Goal: Task Accomplishment & Management: Complete application form

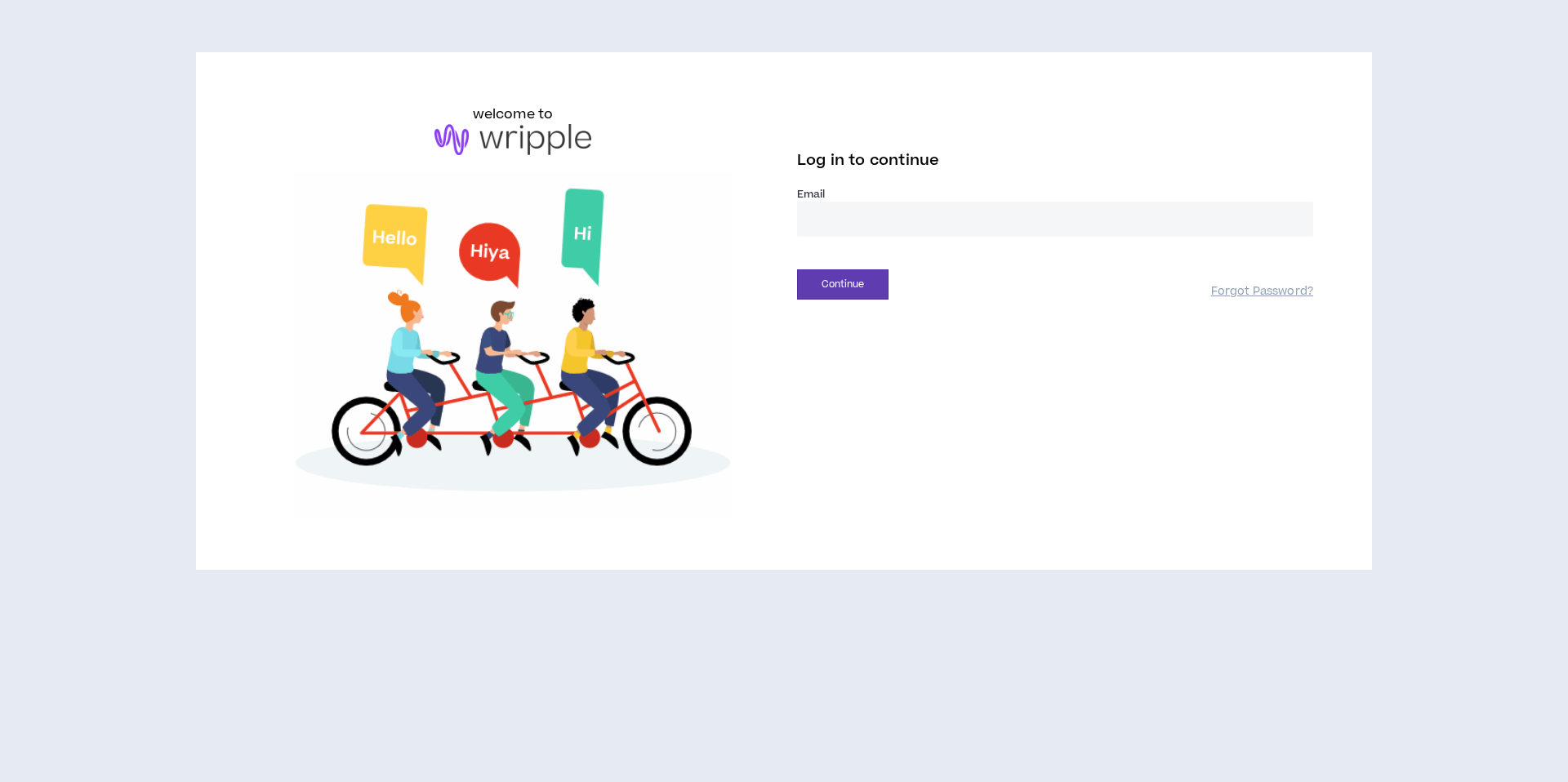
click at [824, 214] on input "email" at bounding box center [1056, 219] width 516 height 35
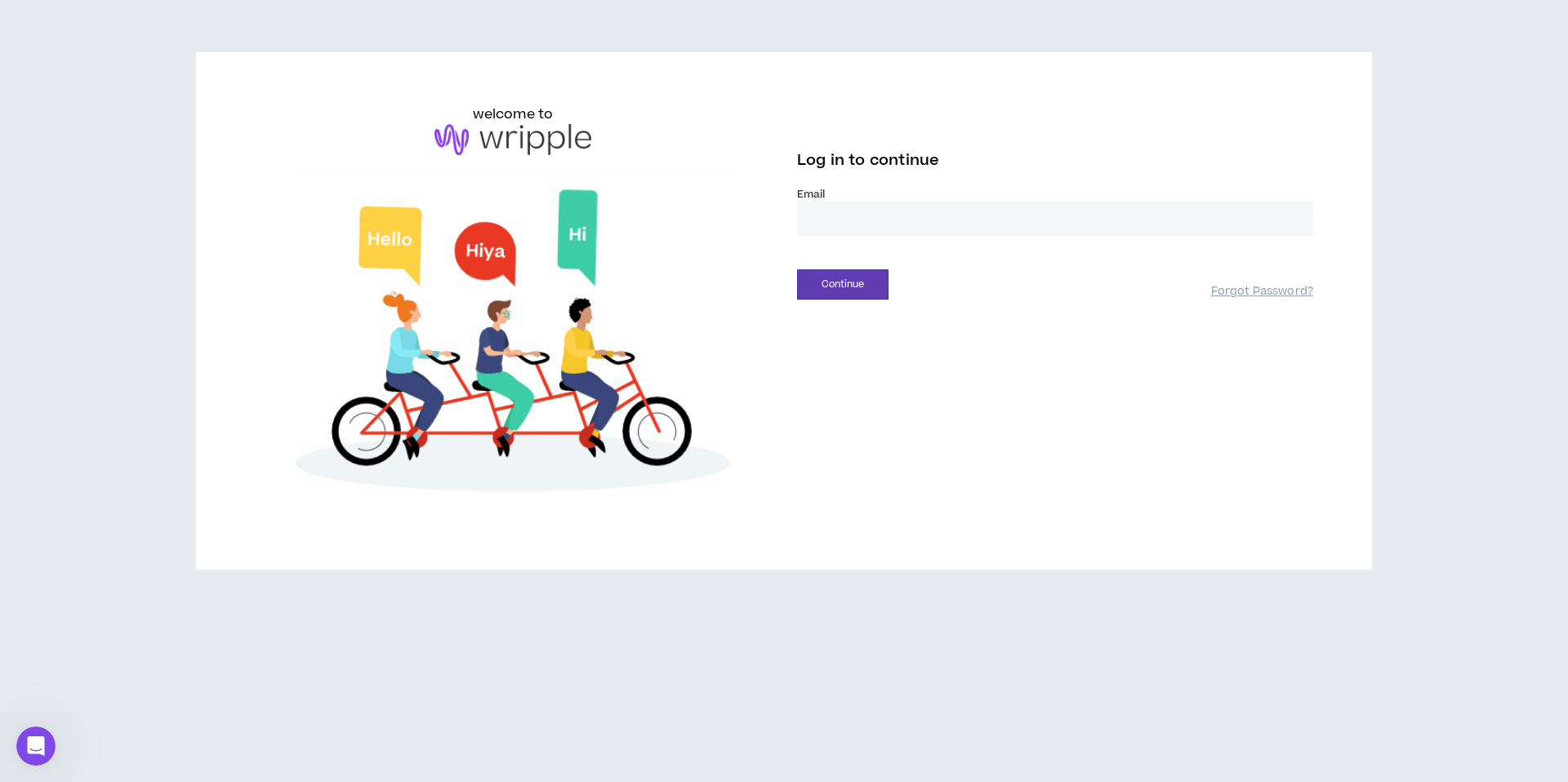
click at [931, 229] on input "email" at bounding box center [1056, 219] width 516 height 35
type input "**********"
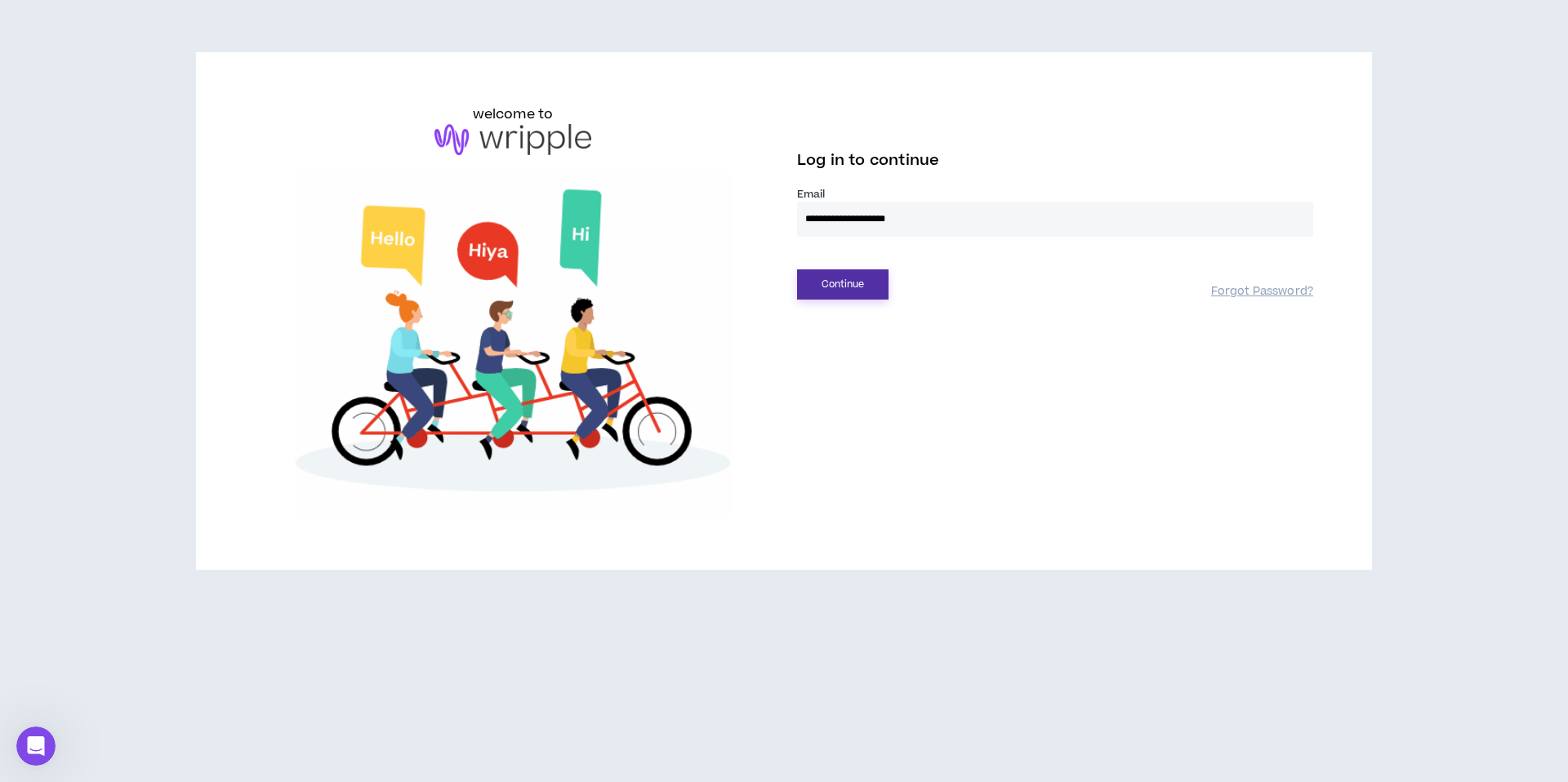
click at [832, 281] on button "Continue" at bounding box center [843, 284] width 91 height 30
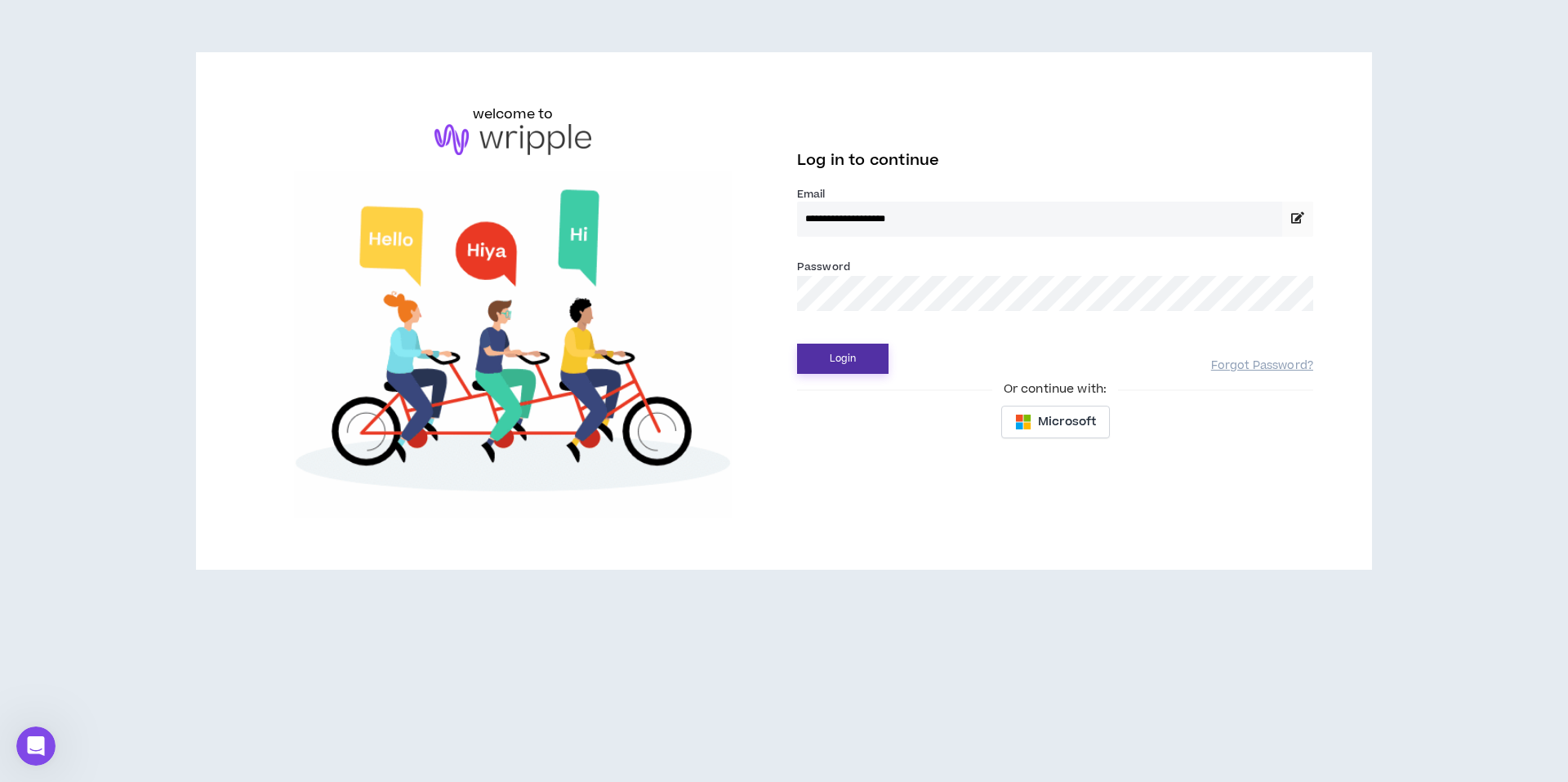
click at [822, 358] on button "Login" at bounding box center [843, 358] width 91 height 30
click at [0, 782] on hy-ufc-gjbud at bounding box center [0, 782] width 0 height 0
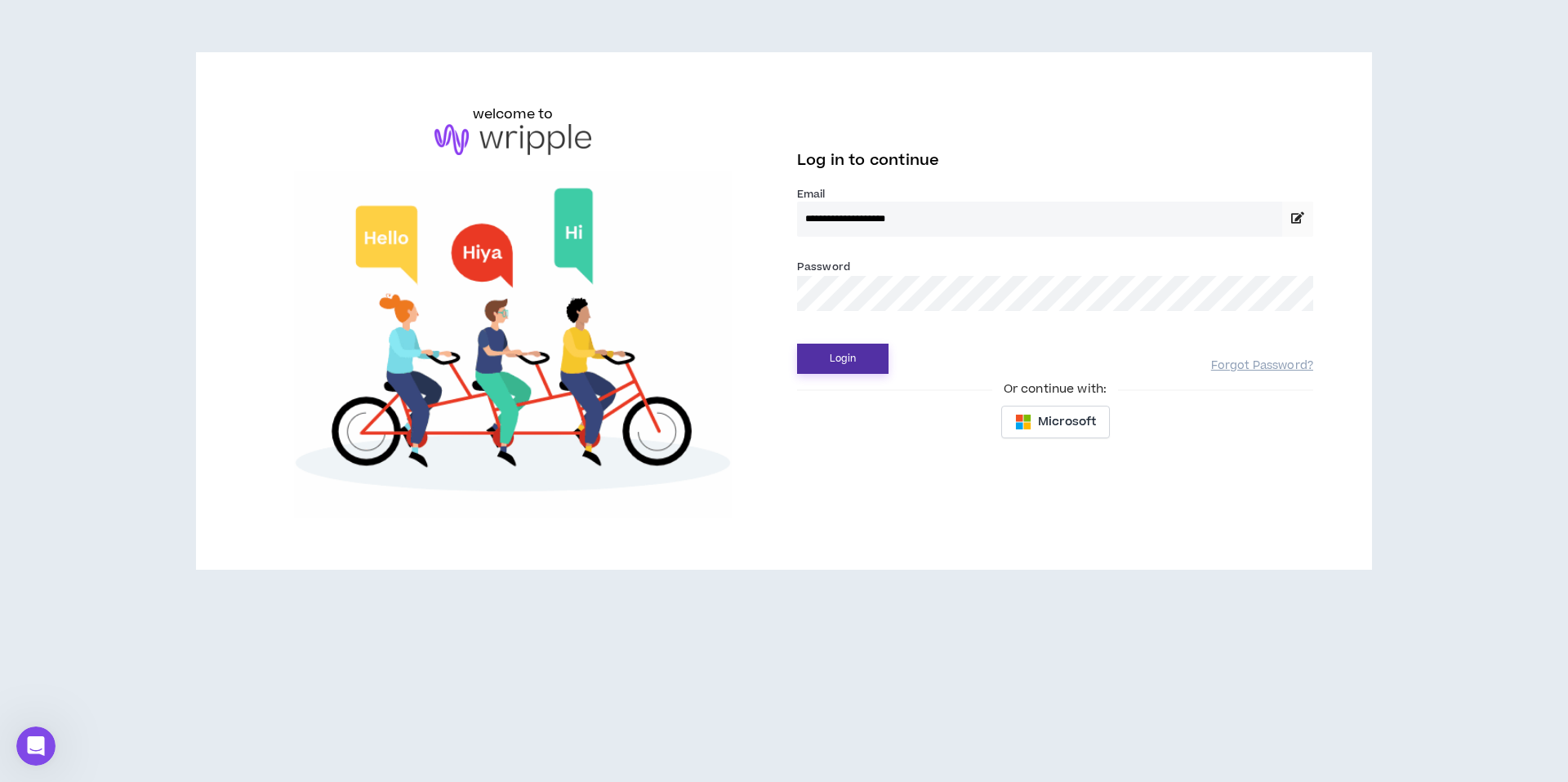
click at [837, 370] on button "Login" at bounding box center [843, 358] width 91 height 30
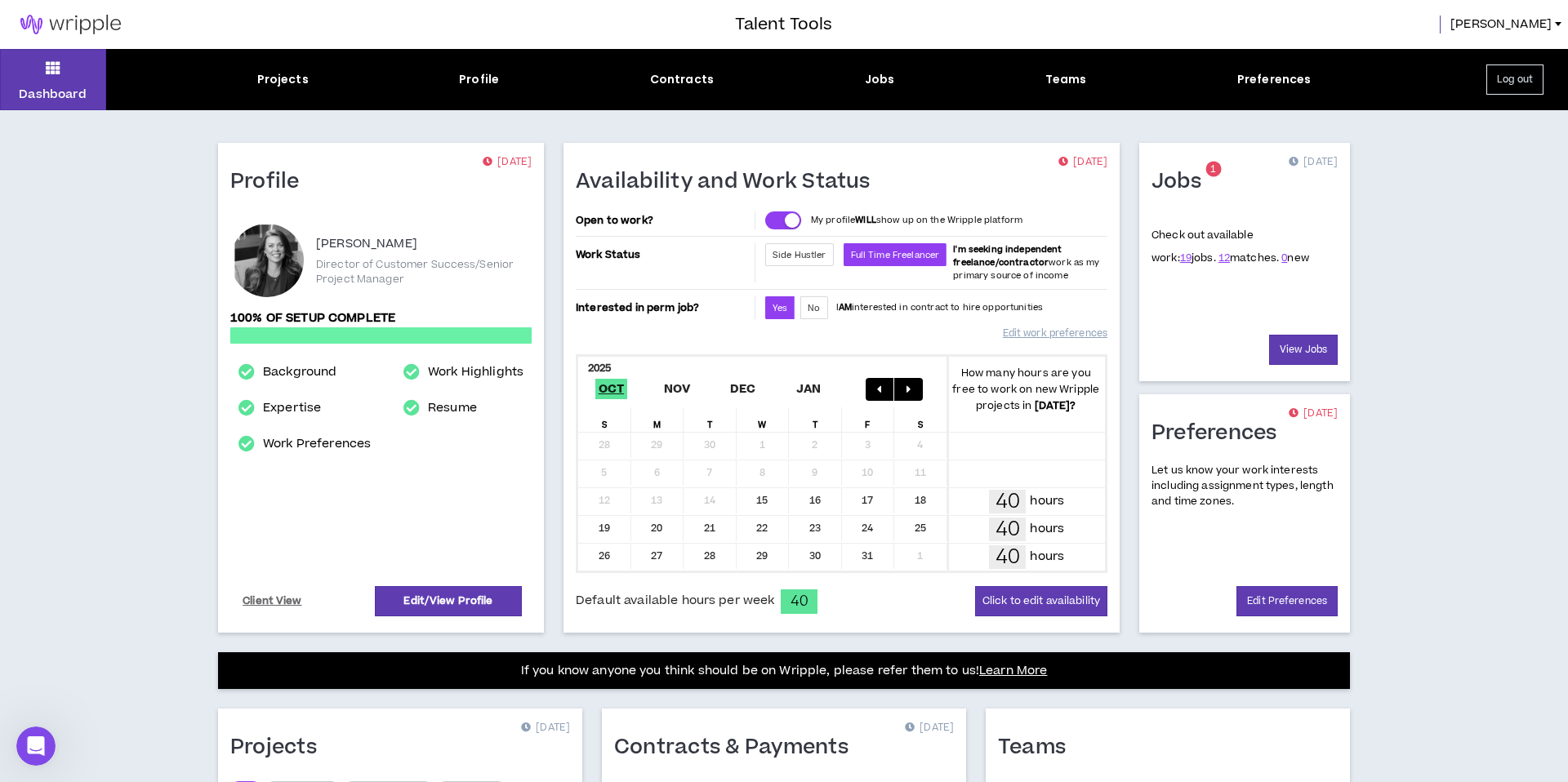
click at [288, 80] on div "Projects" at bounding box center [282, 80] width 52 height 17
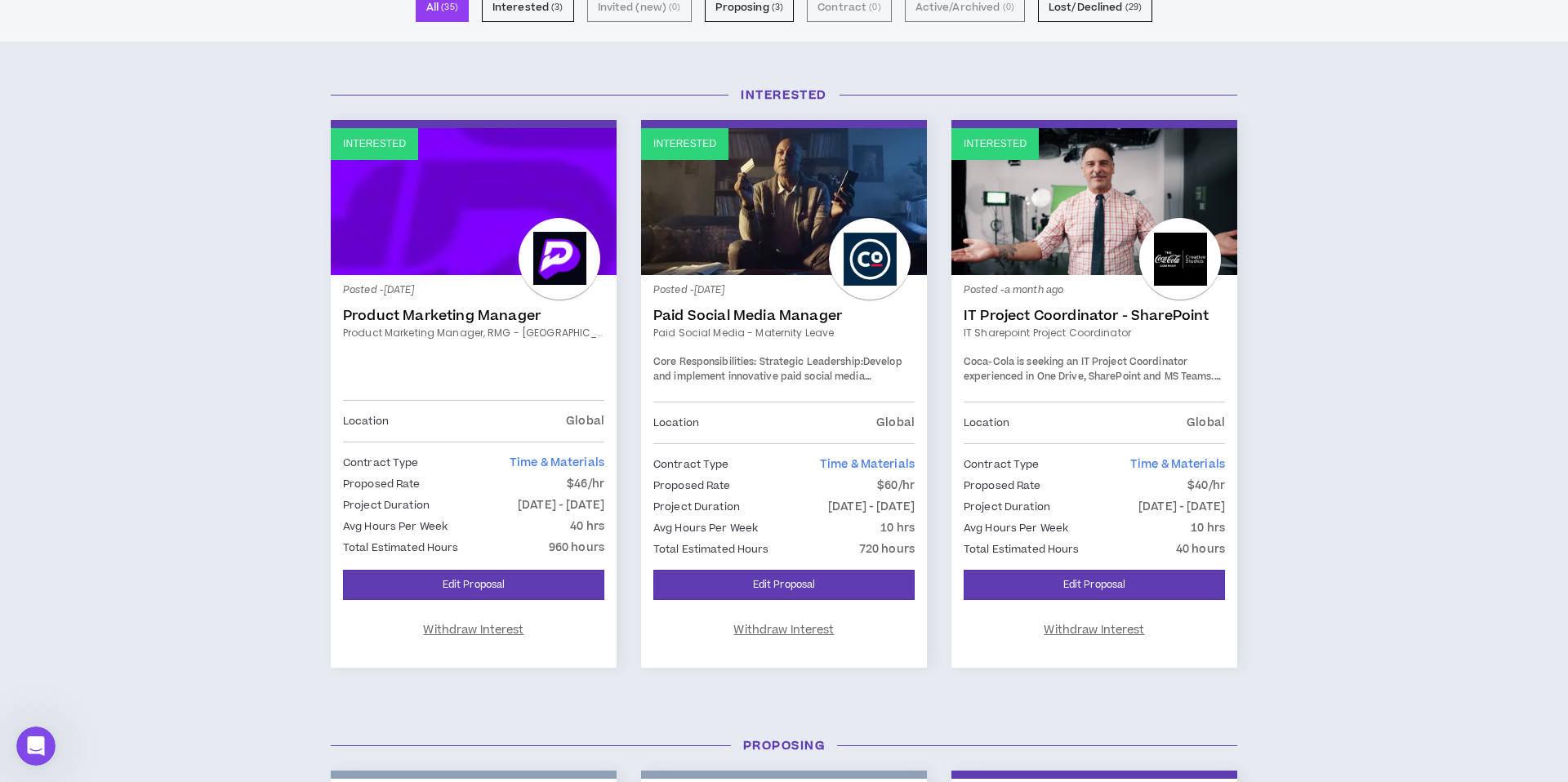
scroll to position [138, 0]
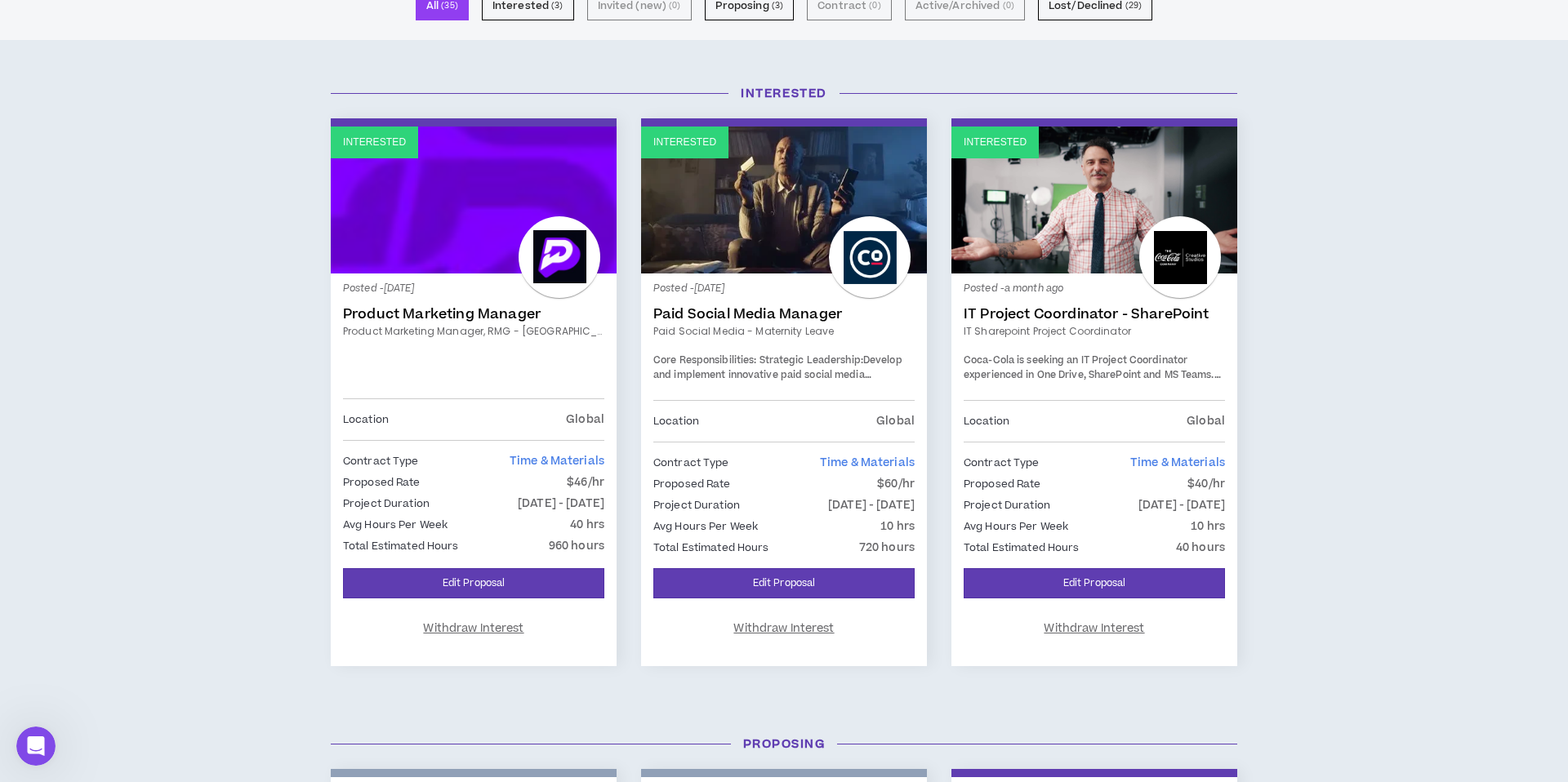
click at [550, 272] on div at bounding box center [559, 257] width 81 height 81
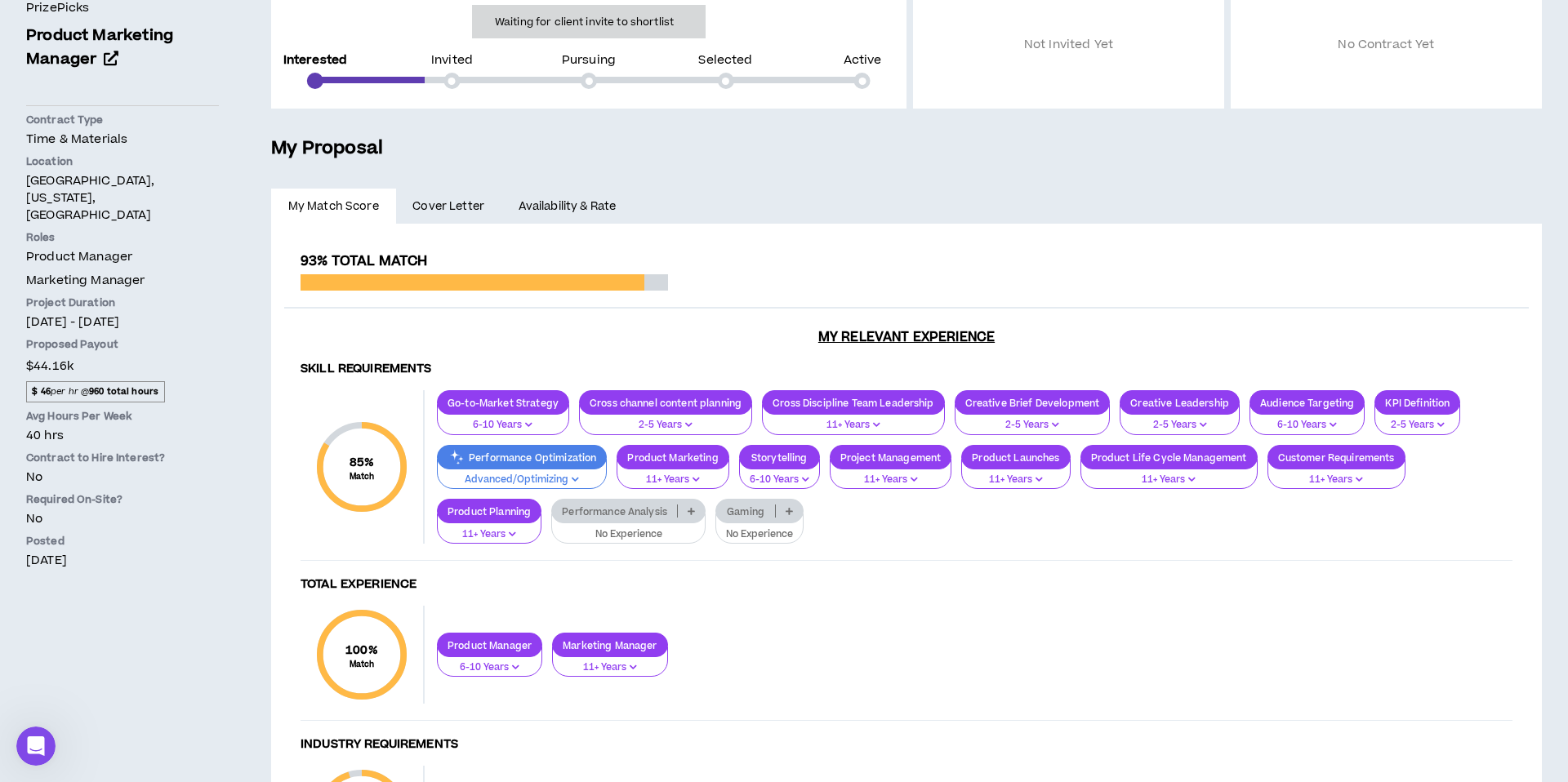
scroll to position [220, 0]
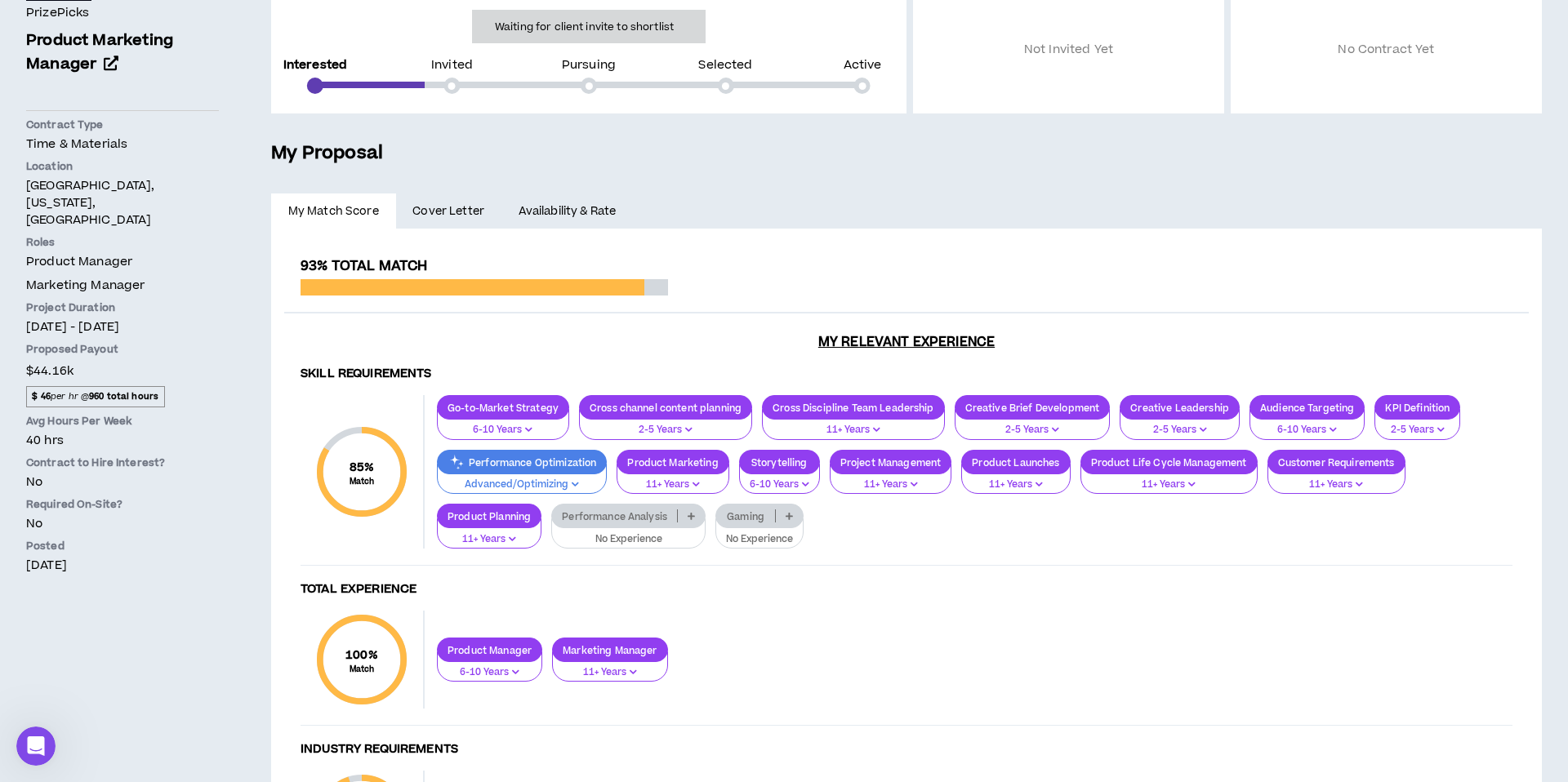
click at [440, 215] on span "Cover Letter" at bounding box center [448, 212] width 72 height 18
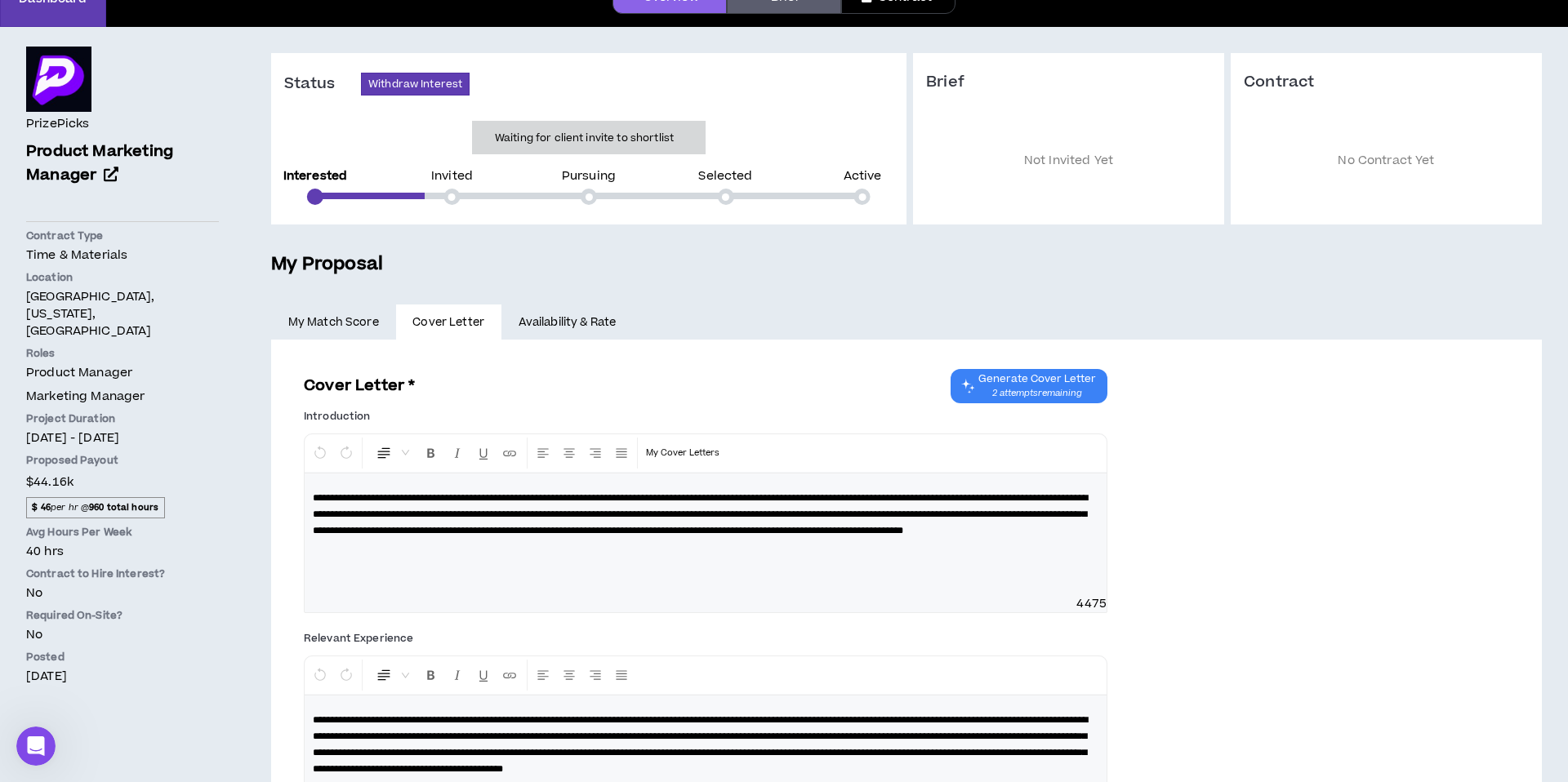
scroll to position [107, 0]
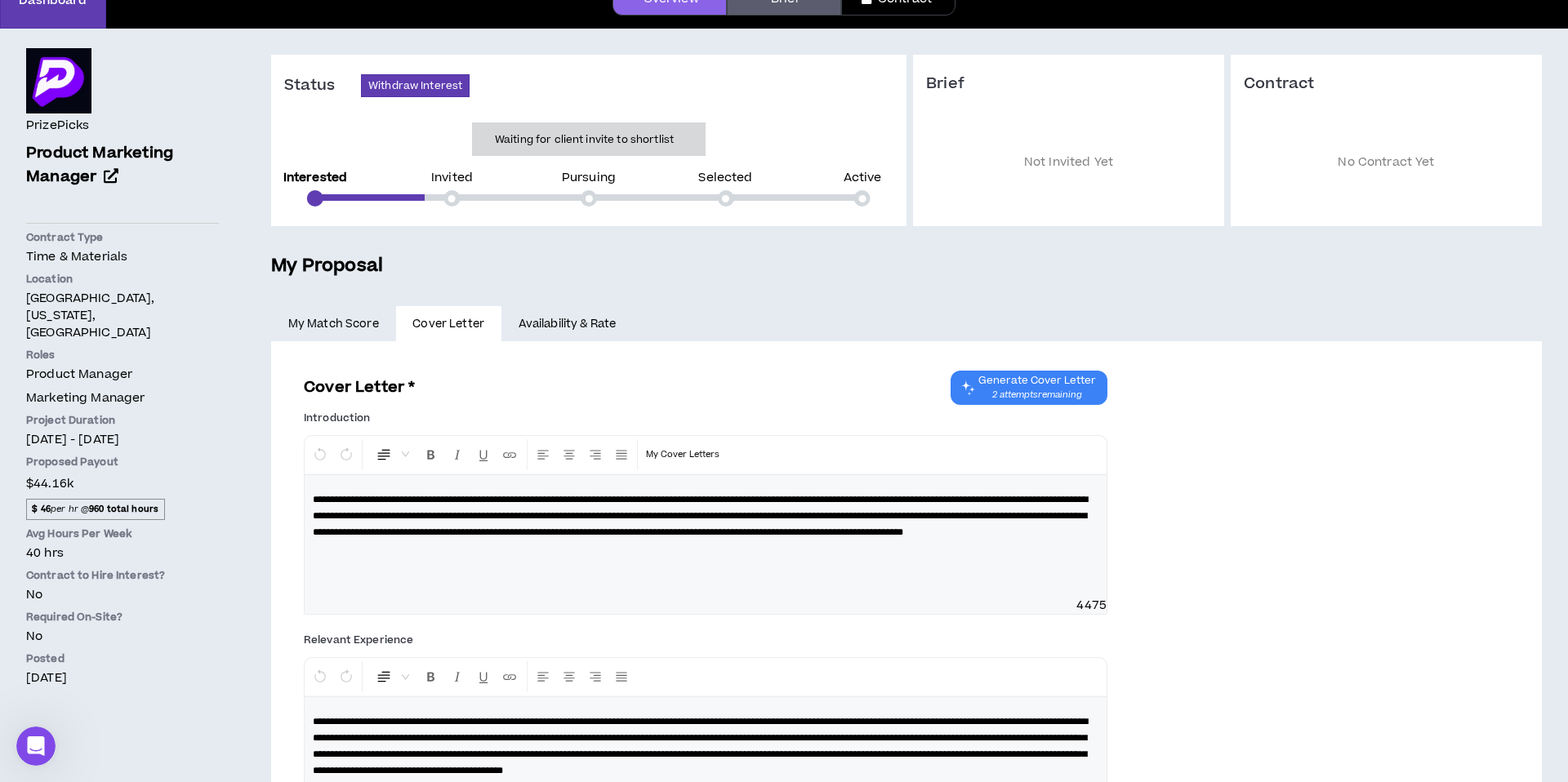
click at [63, 153] on span "Product Marketing Manager" at bounding box center [100, 165] width 147 height 46
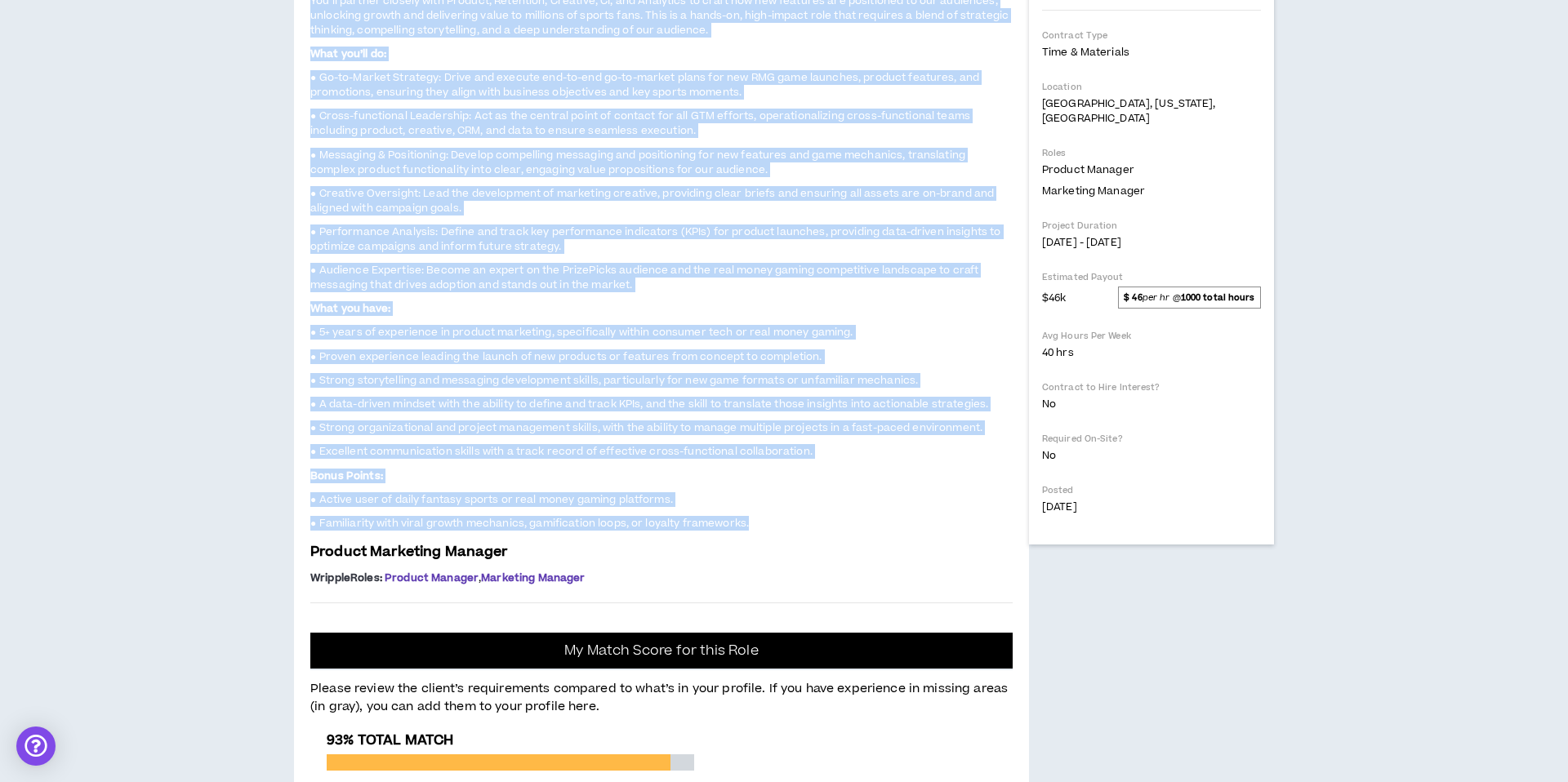
scroll to position [299, 0]
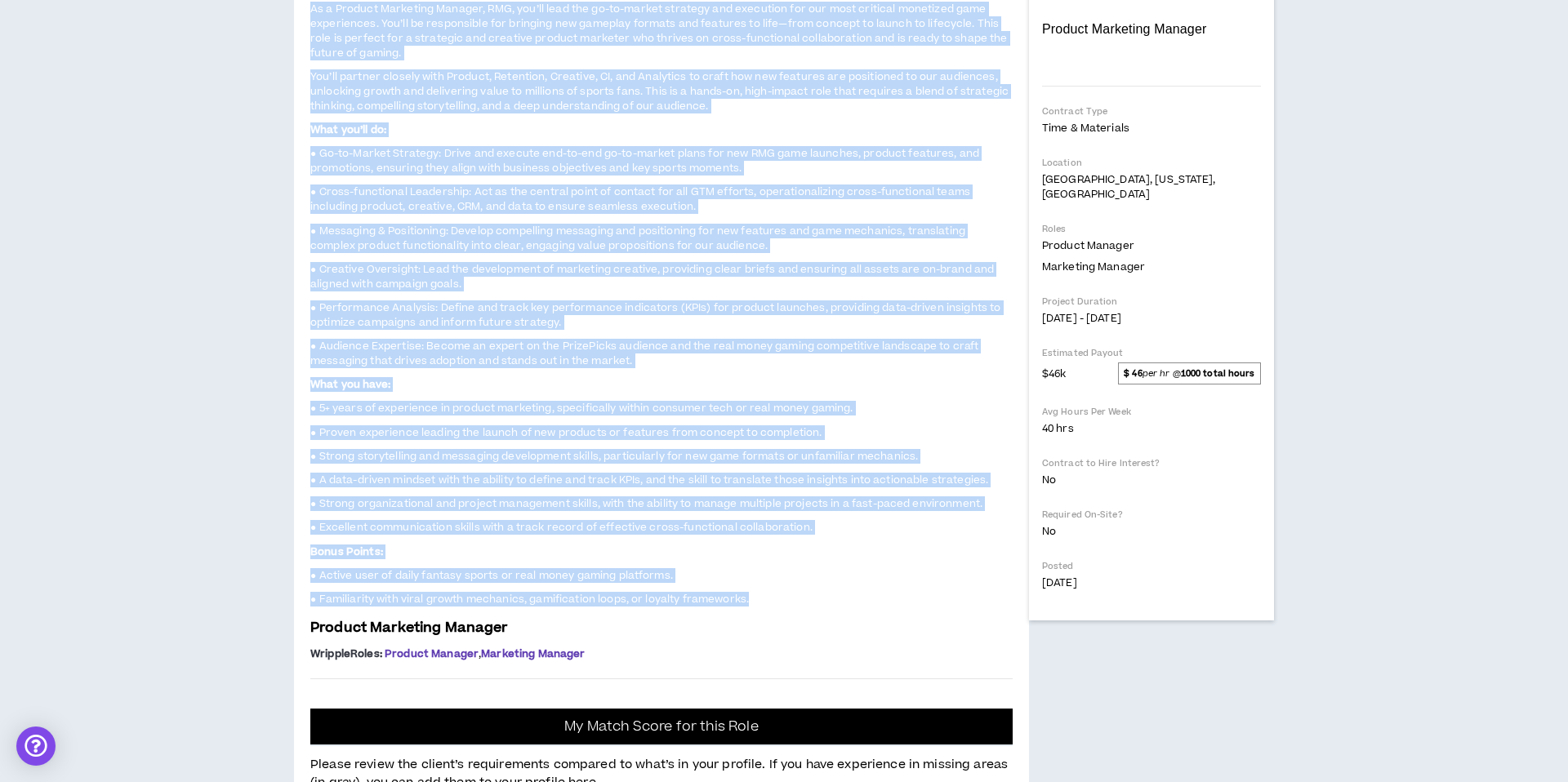
drag, startPoint x: 765, startPoint y: 487, endPoint x: 311, endPoint y: 292, distance: 494.1
click at [311, 293] on div "Project: Product Marketing Manager, RMG - Atlanta Preferred Job Overview: Prize…" at bounding box center [662, 276] width 703 height 780
copy div "Project: Product Marketing Manager, RMG - Atlanta Preferred Job Overview: Prize…"
